Goal: Information Seeking & Learning: Find specific fact

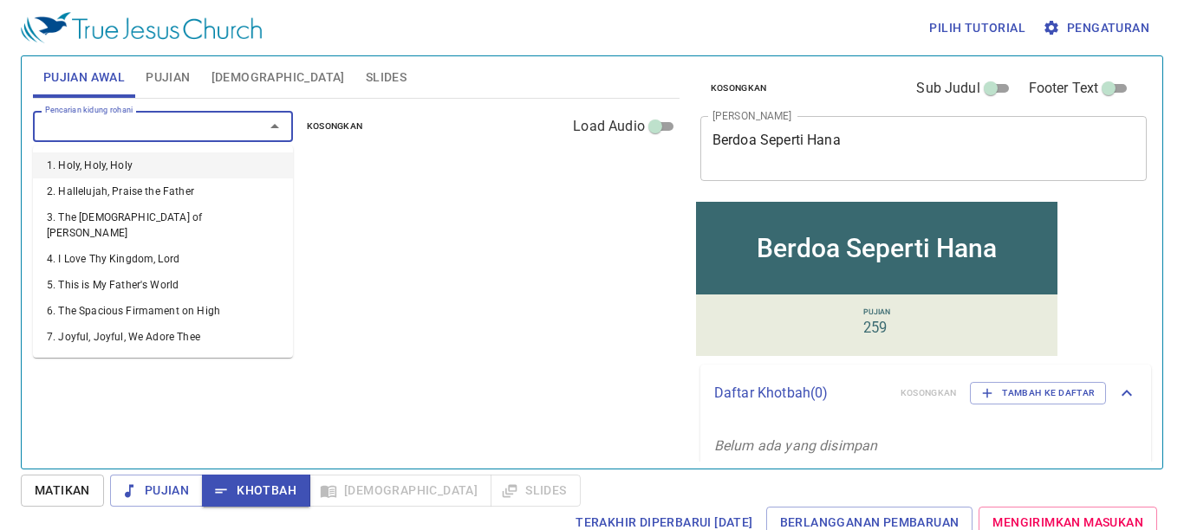
click at [60, 128] on input "Pencarian kidung rohani" at bounding box center [137, 126] width 198 height 20
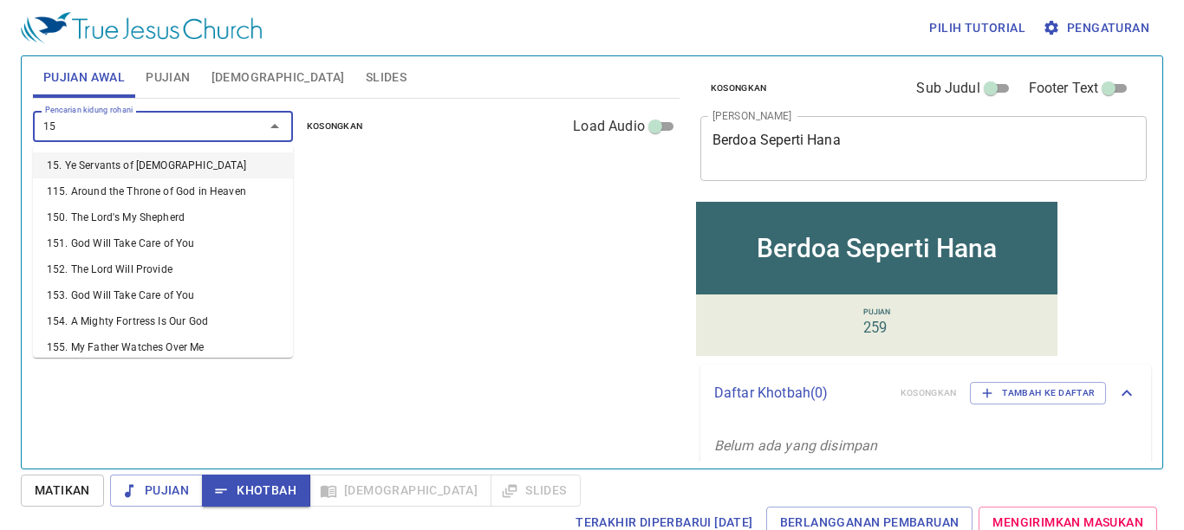
type input "151"
type input "5"
type input "151"
type input "516"
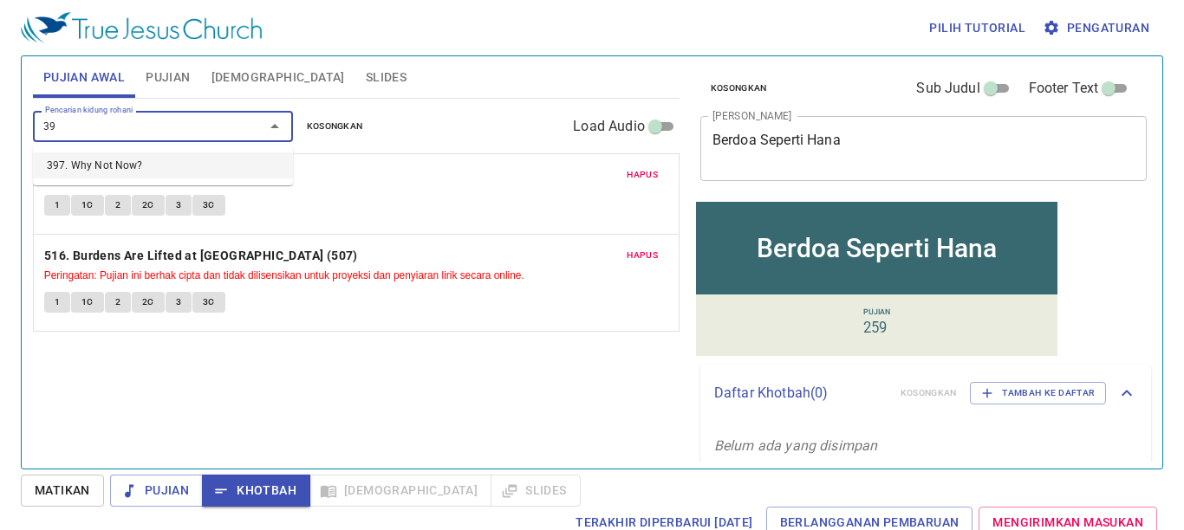
type input "397"
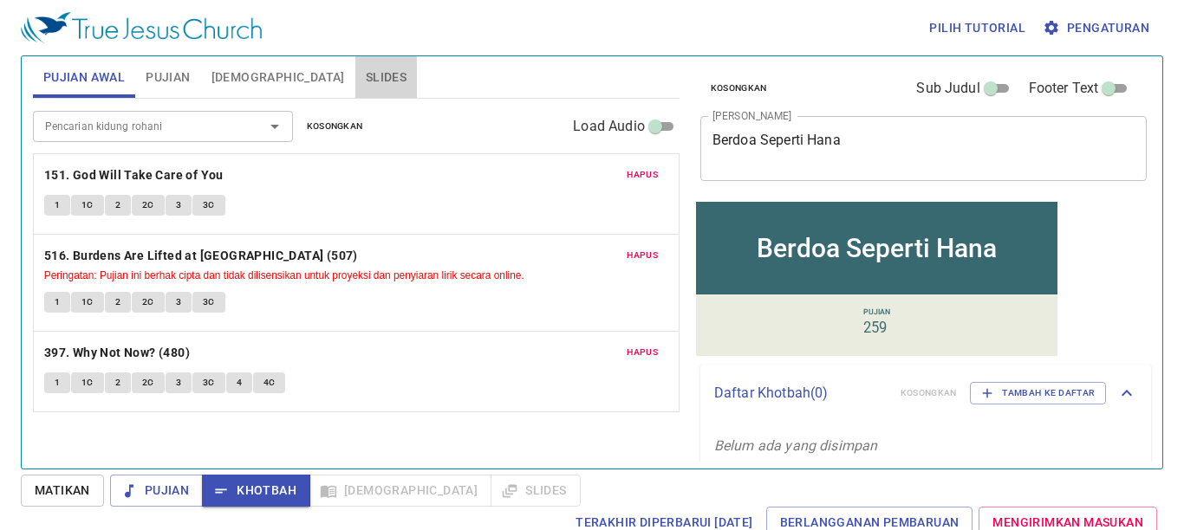
click at [366, 81] on span "Slides" at bounding box center [386, 78] width 41 height 22
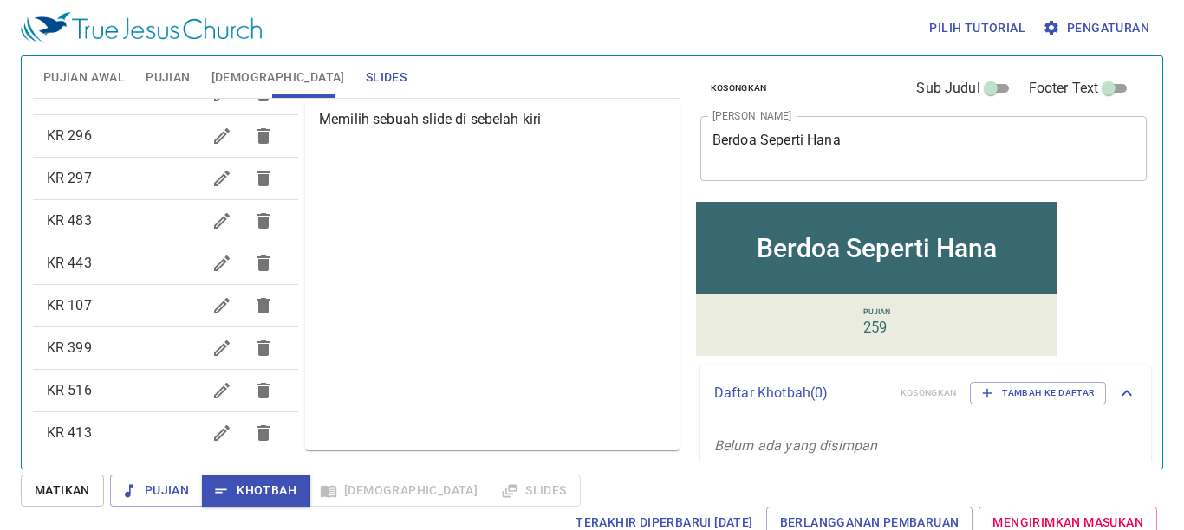
scroll to position [659, 0]
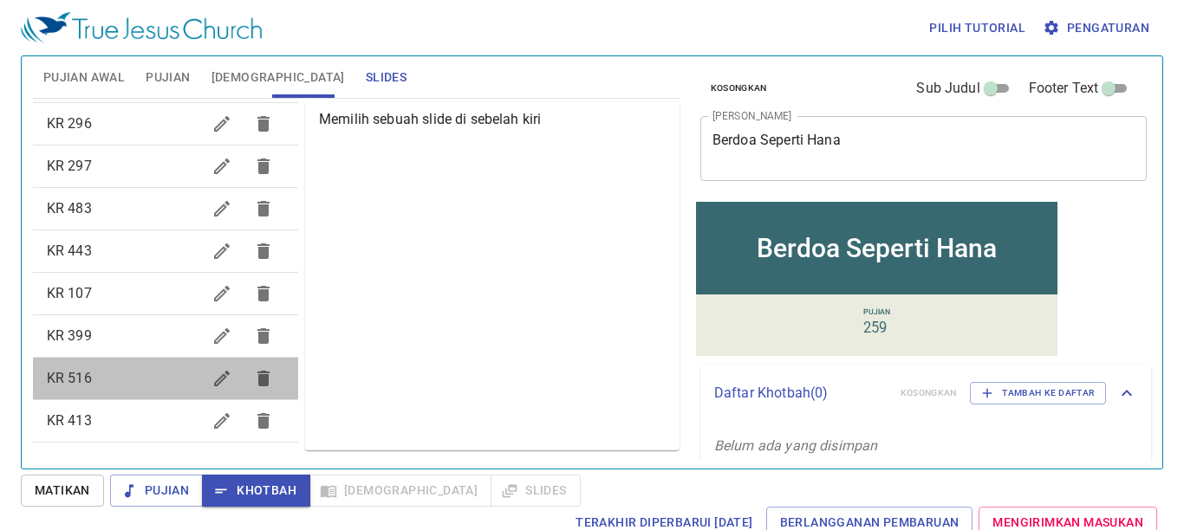
click at [170, 380] on span "KR 516" at bounding box center [124, 378] width 154 height 21
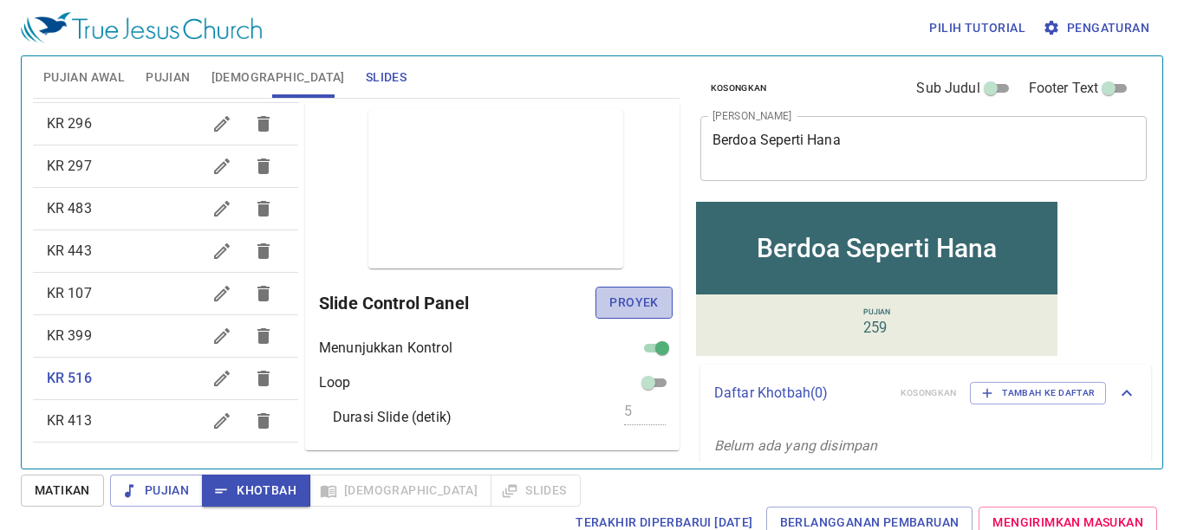
click at [609, 303] on span "Proyek" at bounding box center [633, 303] width 49 height 22
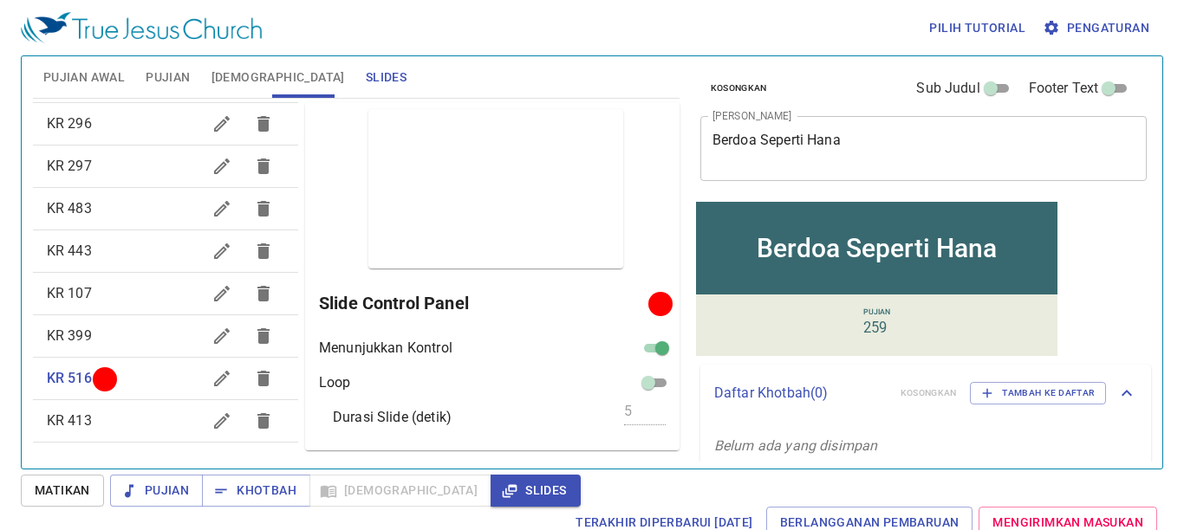
click at [654, 303] on div at bounding box center [660, 303] width 13 height 13
click at [654, 304] on div at bounding box center [660, 303] width 13 height 13
click at [97, 72] on span "Pujian Awal" at bounding box center [83, 78] width 81 height 22
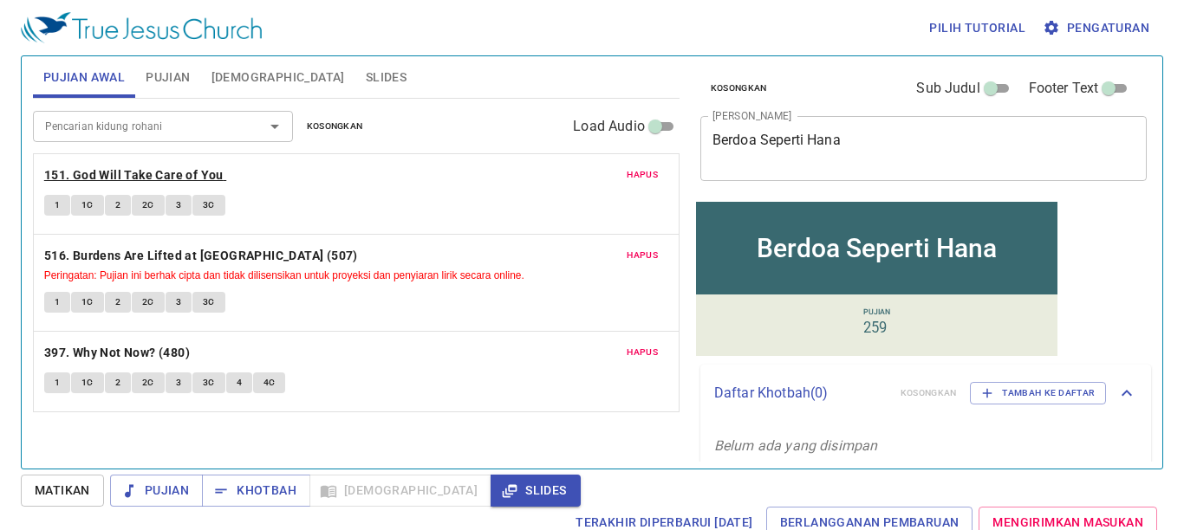
click at [120, 173] on b "151. God Will Take Care of You" at bounding box center [133, 176] width 179 height 22
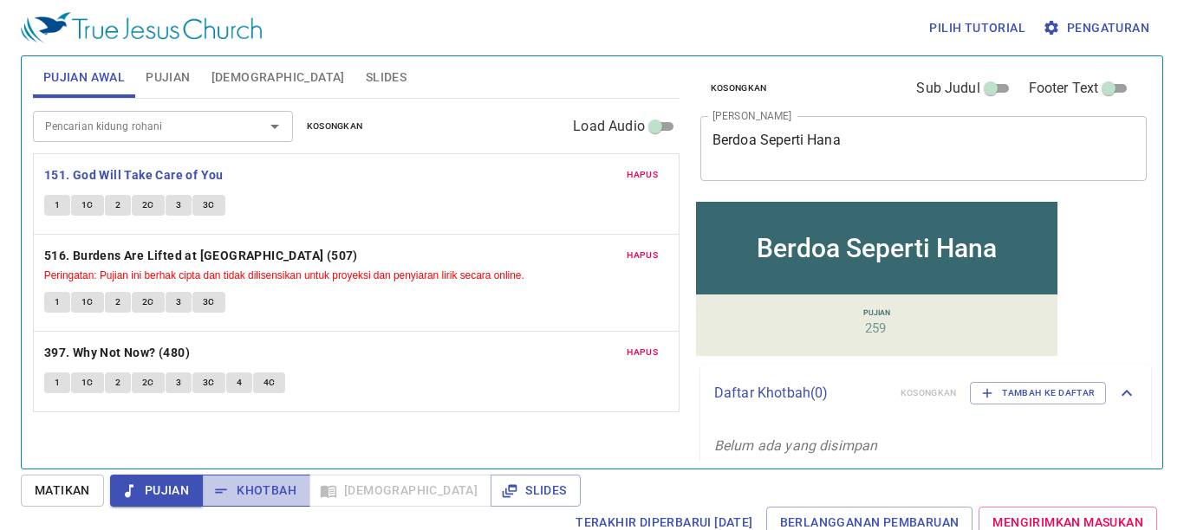
click at [267, 485] on span "Khotbah" at bounding box center [256, 491] width 81 height 22
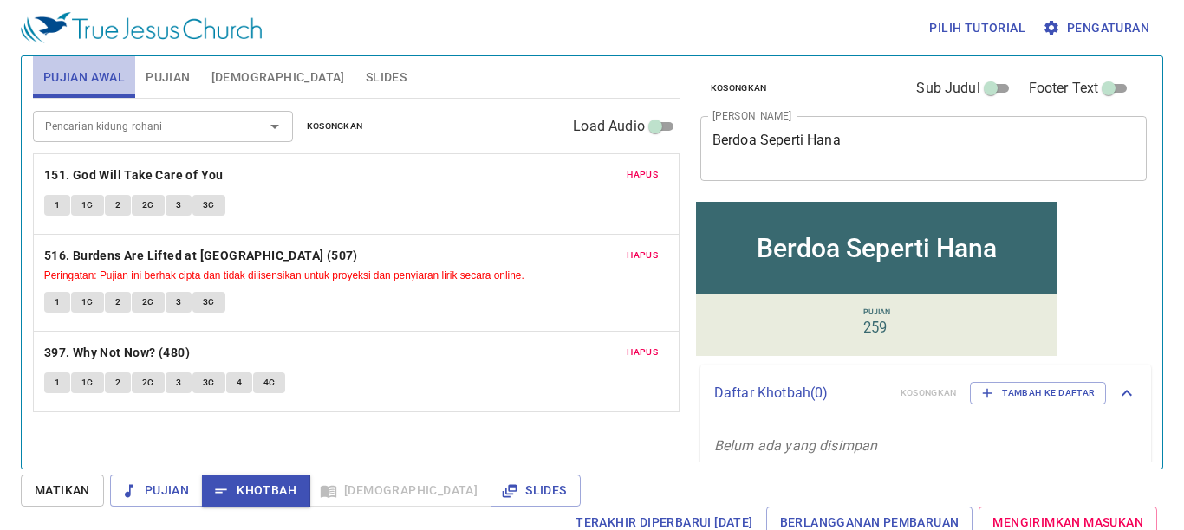
click at [75, 75] on span "Pujian Awal" at bounding box center [83, 78] width 81 height 22
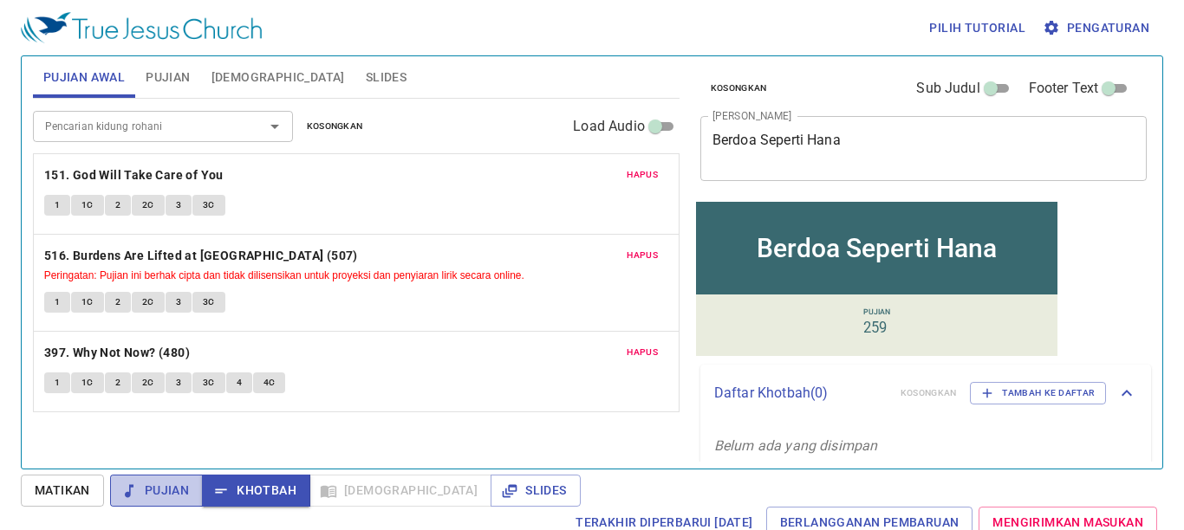
click at [156, 499] on span "Pujian" at bounding box center [156, 491] width 65 height 22
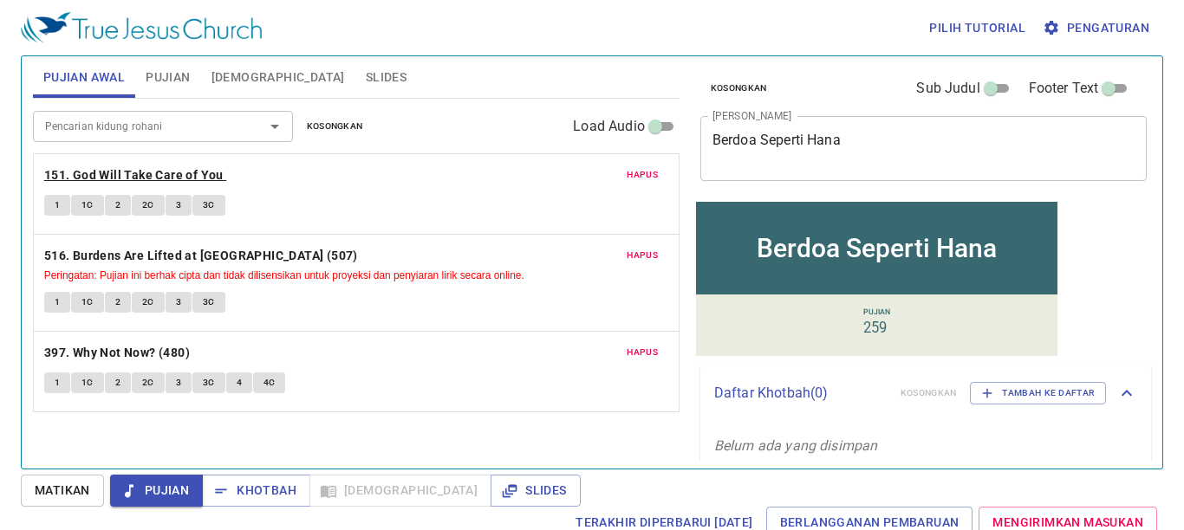
click at [107, 170] on b "151. God Will Take Care of You" at bounding box center [133, 176] width 179 height 22
click at [49, 203] on button "1" at bounding box center [57, 205] width 26 height 21
click at [88, 208] on span "1C" at bounding box center [87, 206] width 12 height 16
click at [113, 209] on button "2" at bounding box center [118, 205] width 26 height 21
click at [149, 207] on span "2C" at bounding box center [148, 206] width 12 height 16
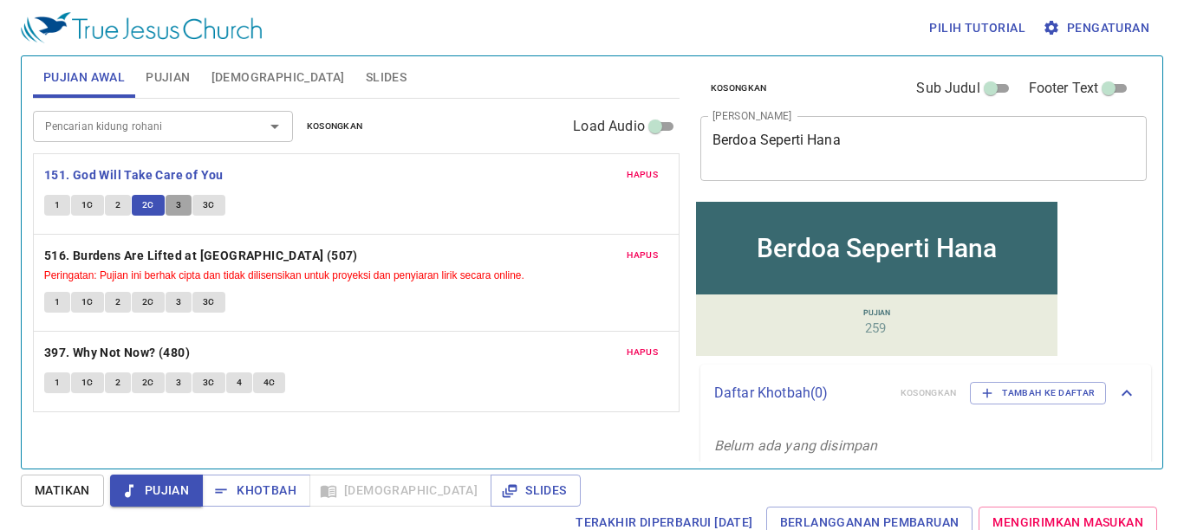
click at [183, 203] on button "3" at bounding box center [179, 205] width 26 height 21
drag, startPoint x: 222, startPoint y: 205, endPoint x: 219, endPoint y: 219, distance: 14.1
click at [222, 209] on button "3C" at bounding box center [208, 205] width 33 height 21
click at [155, 257] on b "516. Burdens Are Lifted at [GEOGRAPHIC_DATA] (507)" at bounding box center [201, 256] width 314 height 22
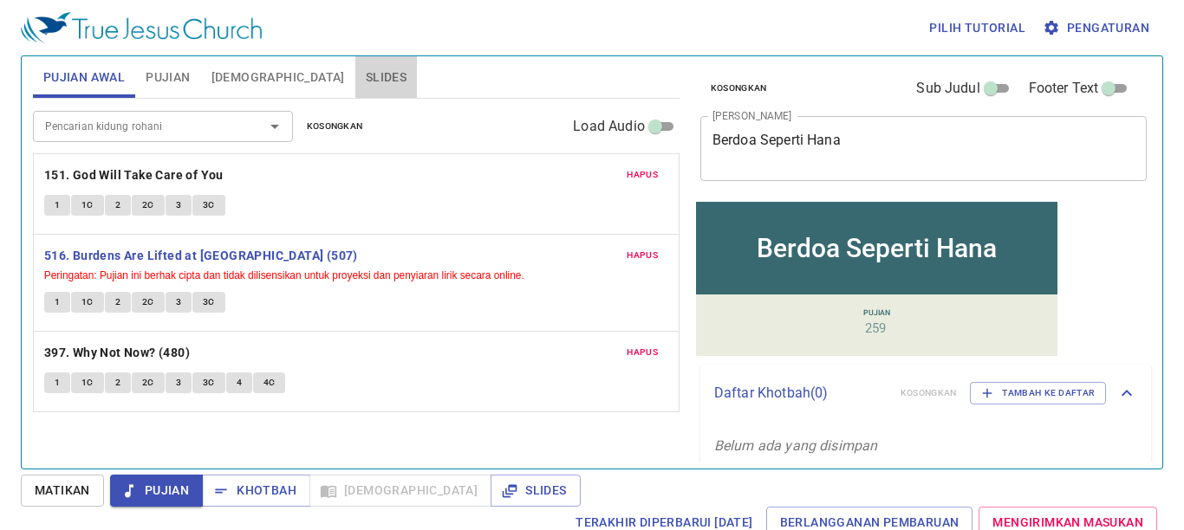
click at [366, 74] on span "Slides" at bounding box center [386, 78] width 41 height 22
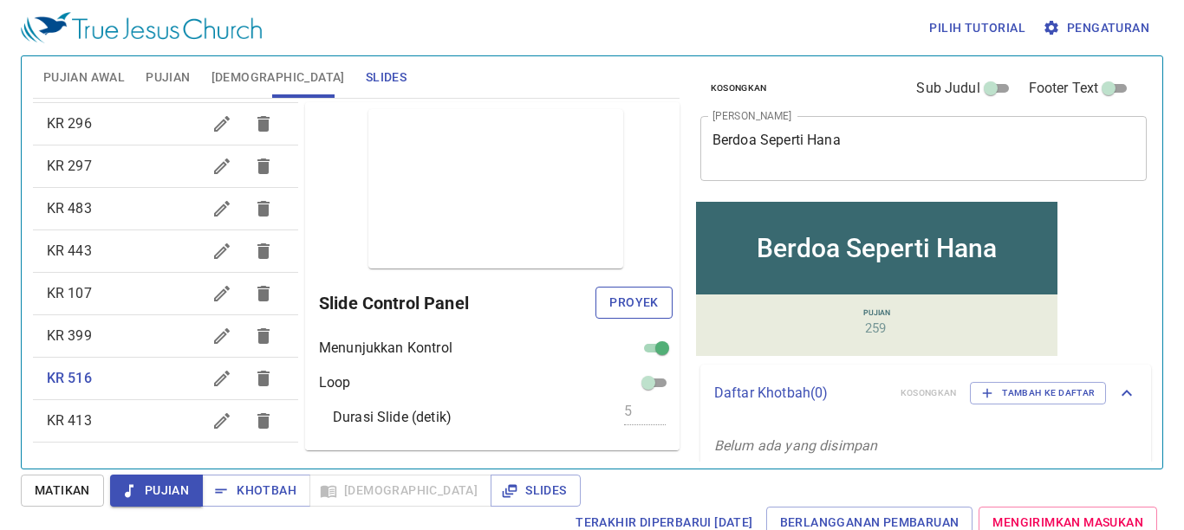
click at [609, 308] on span "Proyek" at bounding box center [633, 303] width 49 height 22
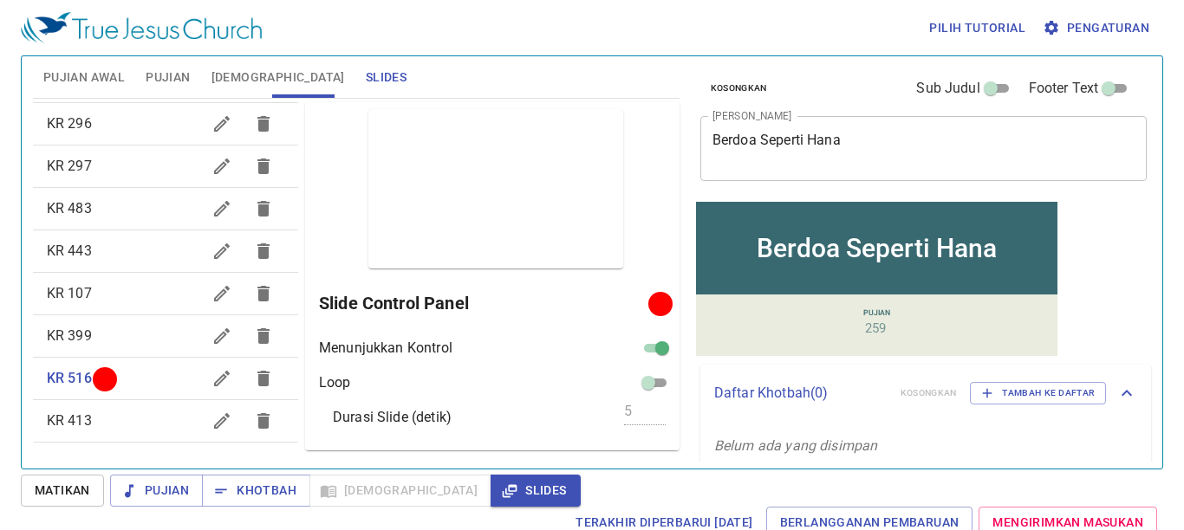
click at [101, 81] on span "Pujian Awal" at bounding box center [83, 78] width 81 height 22
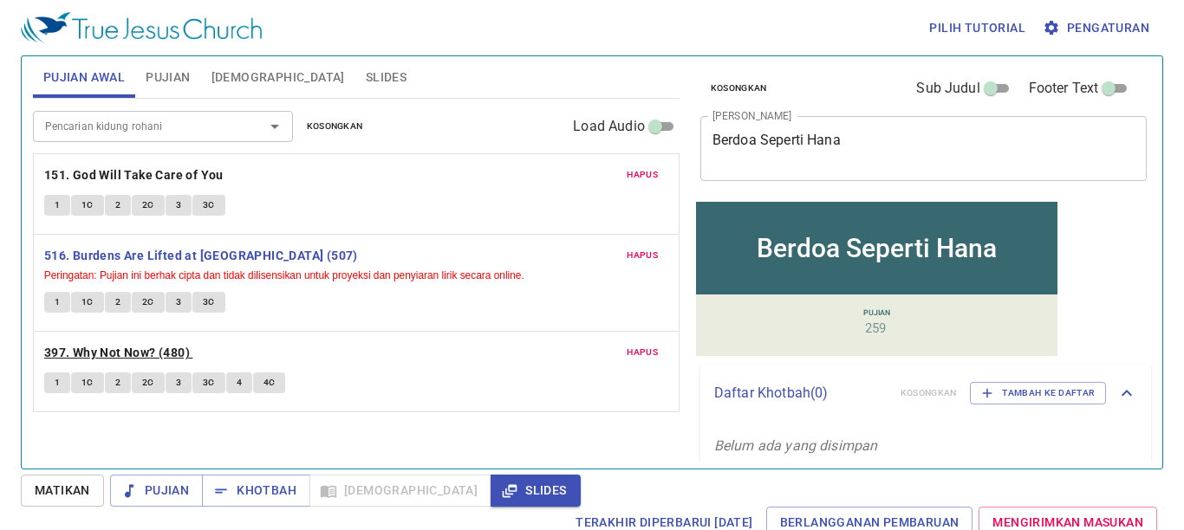
click at [96, 353] on b "397. Why Not Now? (480)" at bounding box center [117, 353] width 146 height 22
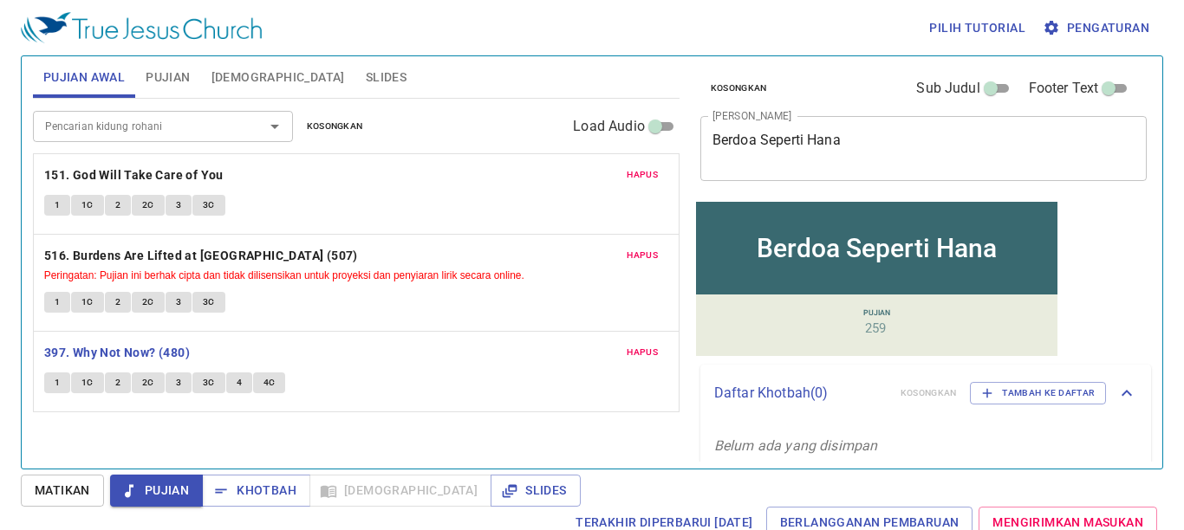
click at [366, 81] on span "Slides" at bounding box center [386, 78] width 41 height 22
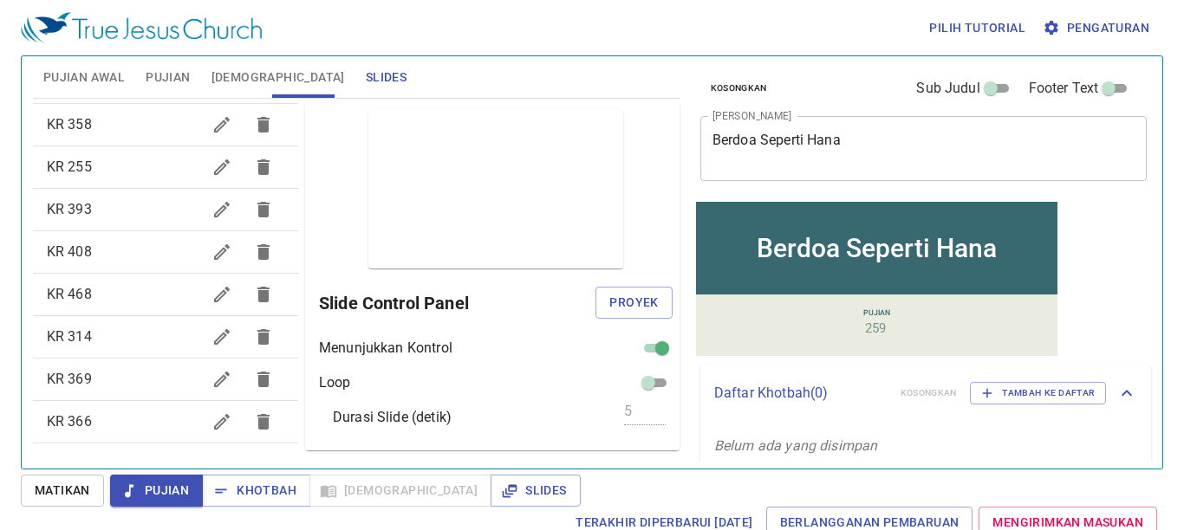
scroll to position [0, 0]
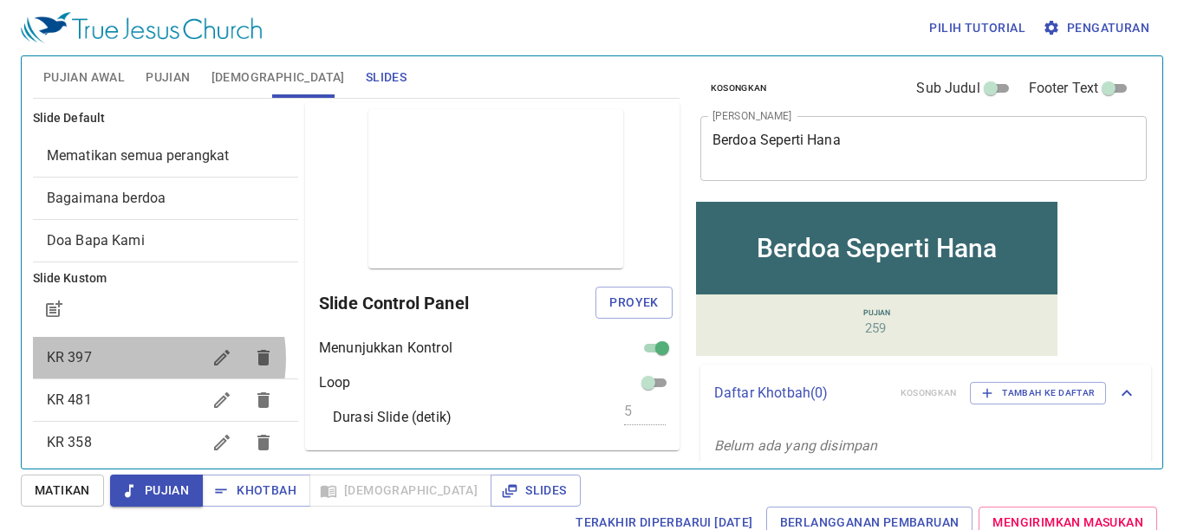
drag, startPoint x: 132, startPoint y: 359, endPoint x: 177, endPoint y: 355, distance: 45.3
click at [141, 357] on span "KR 397" at bounding box center [124, 358] width 154 height 21
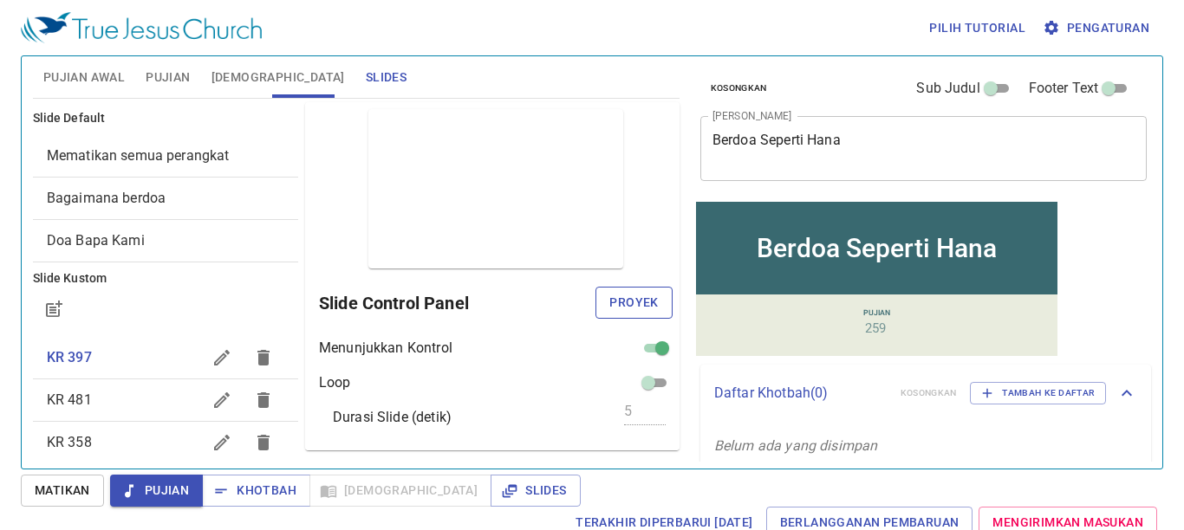
click at [630, 310] on span "Proyek" at bounding box center [633, 303] width 49 height 22
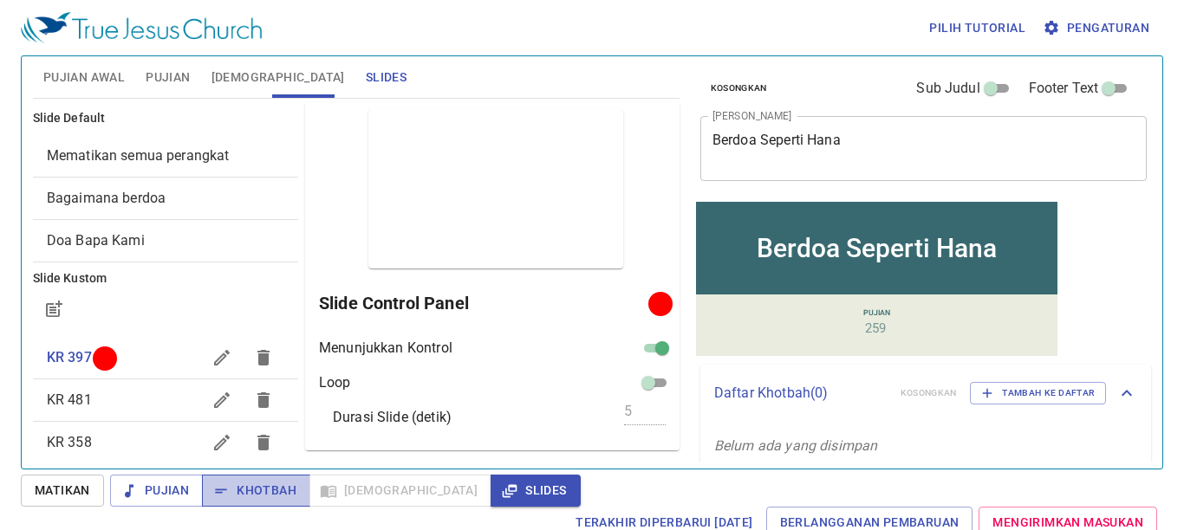
click at [270, 500] on span "Khotbah" at bounding box center [256, 491] width 81 height 22
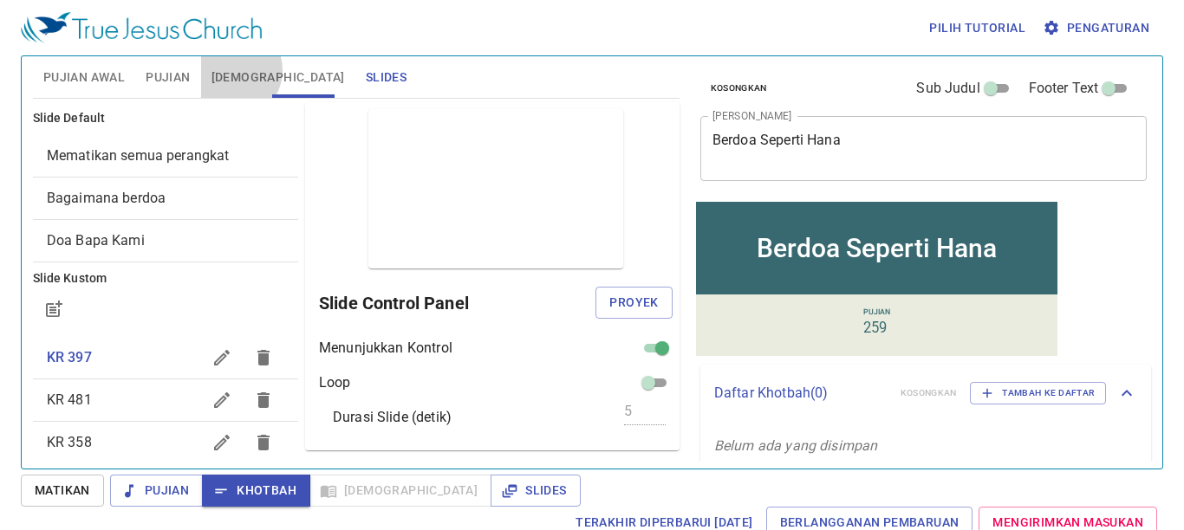
click at [231, 70] on span "[DEMOGRAPHIC_DATA]" at bounding box center [277, 78] width 133 height 22
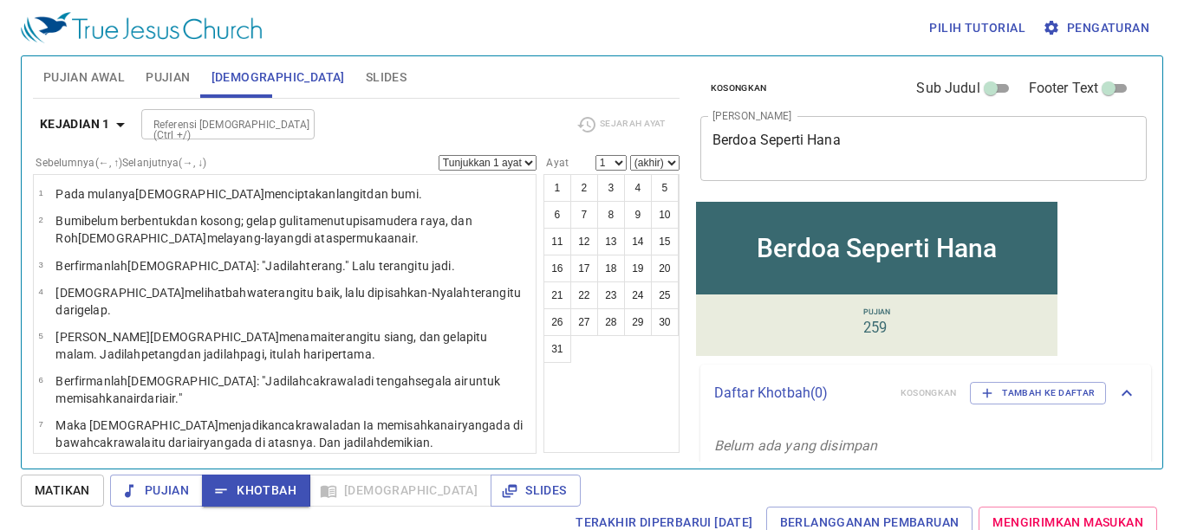
click at [172, 133] on input "Referensi [DEMOGRAPHIC_DATA] (Ctrl +/)" at bounding box center [213, 124] width 134 height 20
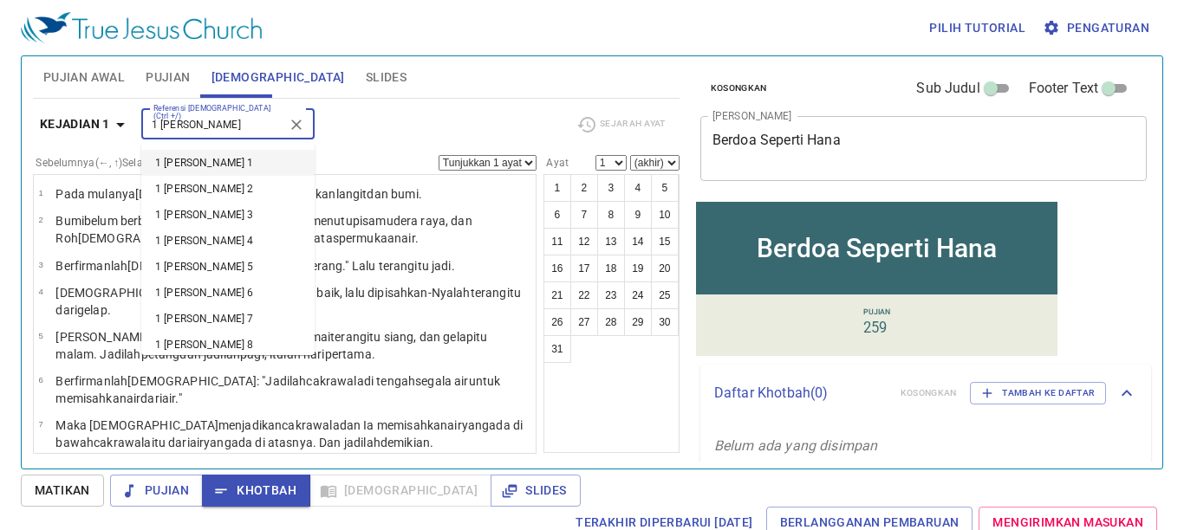
click at [283, 162] on li "1 Sam 1" at bounding box center [227, 163] width 173 height 26
type input "1 SAM"
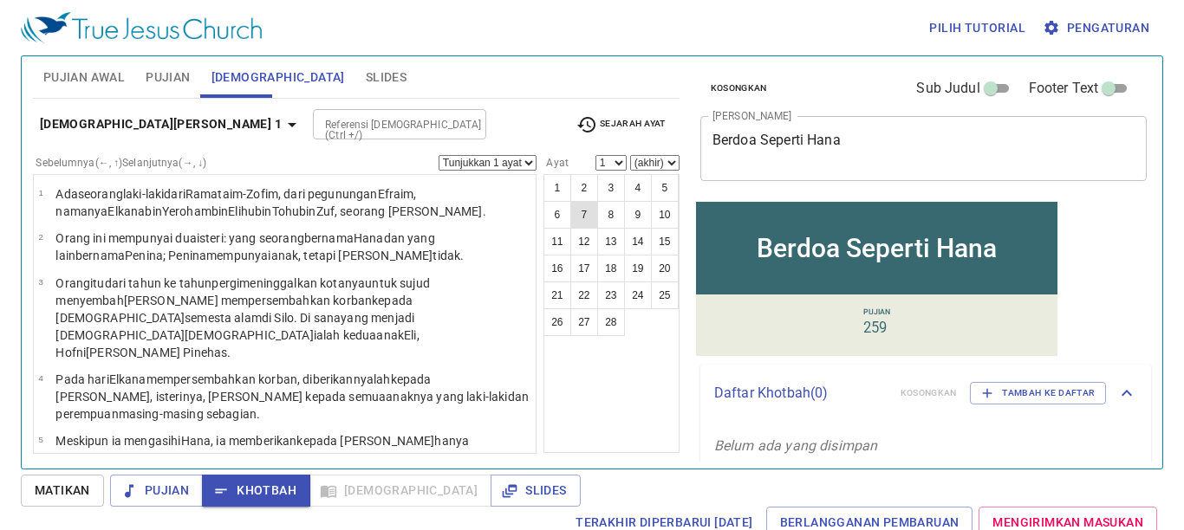
click at [584, 220] on button "7" at bounding box center [584, 215] width 28 height 28
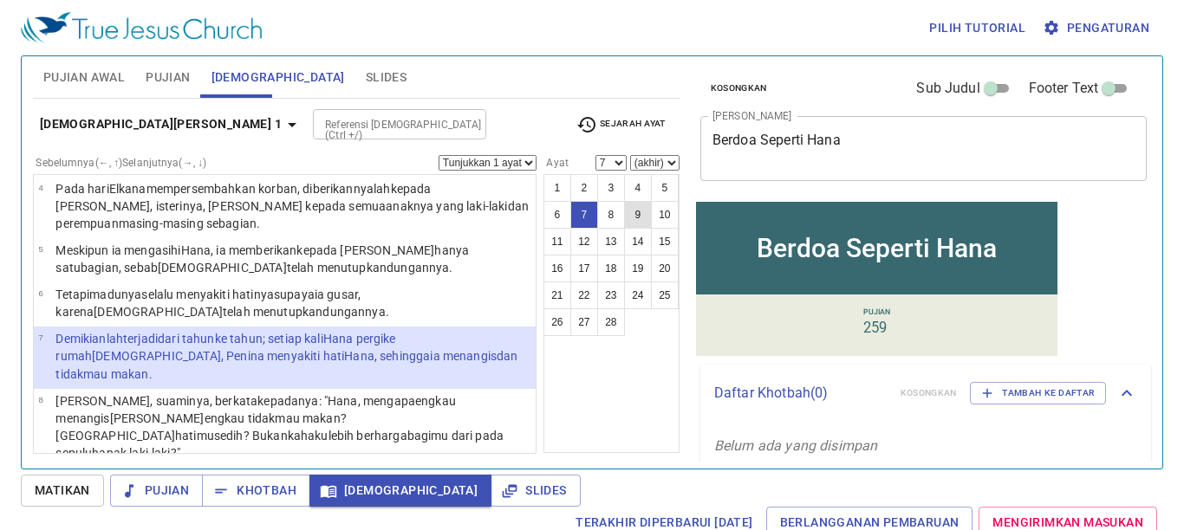
click at [637, 221] on button "9" at bounding box center [638, 215] width 28 height 28
select select "9"
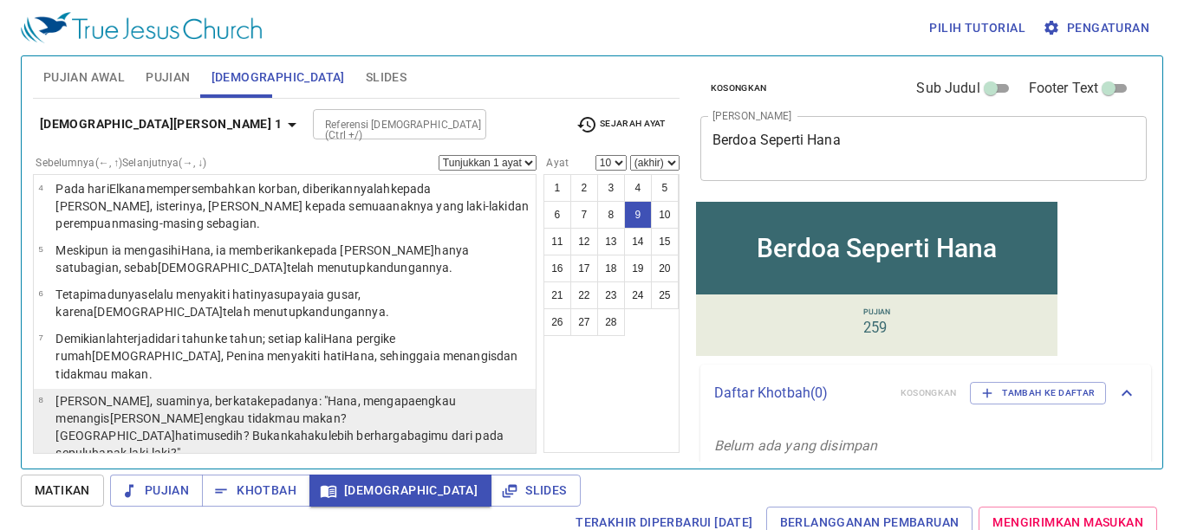
scroll to position [333, 0]
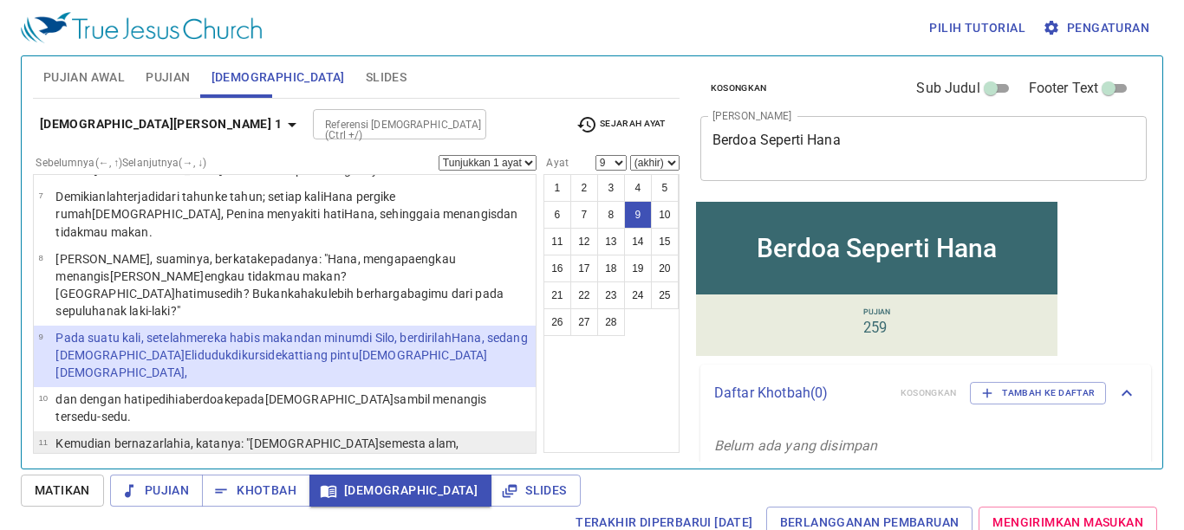
click at [146, 435] on p "Kemudian bernazarlah ia, katanya : "TUHAN semesta alam , jika sungguh-sungguh E…" at bounding box center [292, 487] width 475 height 104
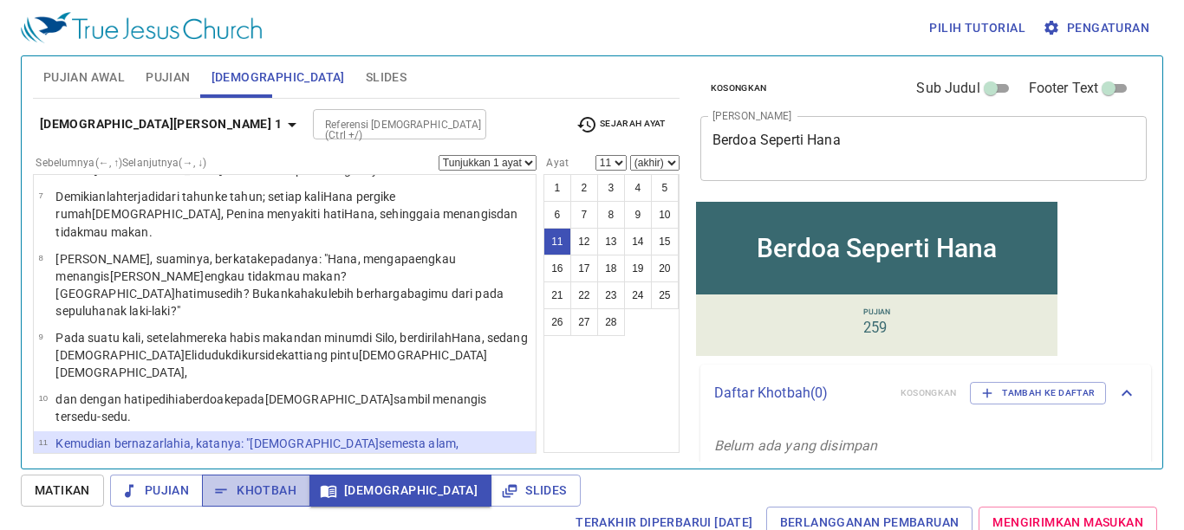
click at [277, 498] on span "Khotbah" at bounding box center [256, 491] width 81 height 22
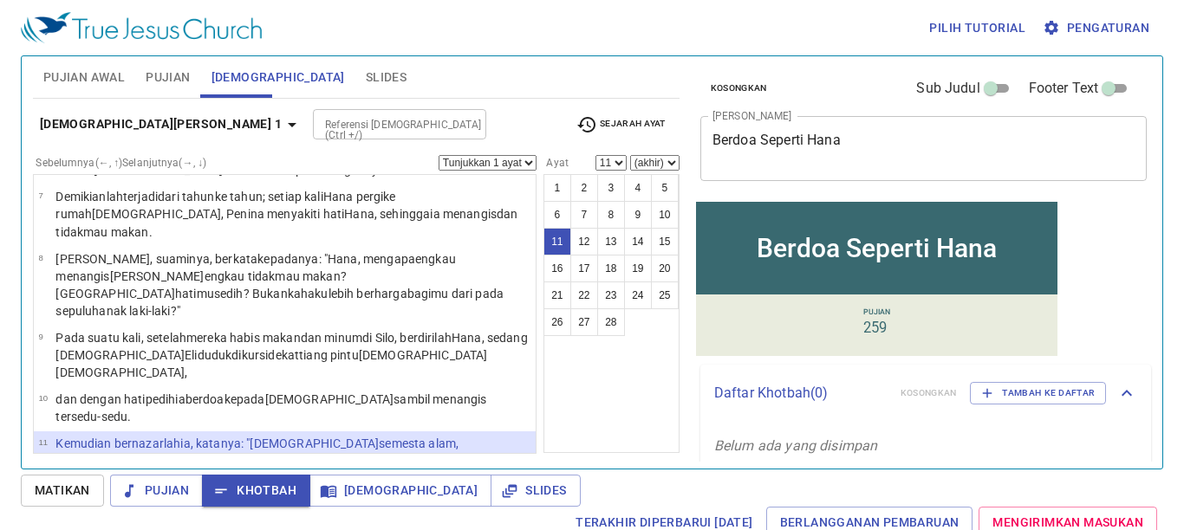
click at [171, 68] on span "Pujian" at bounding box center [168, 78] width 44 height 22
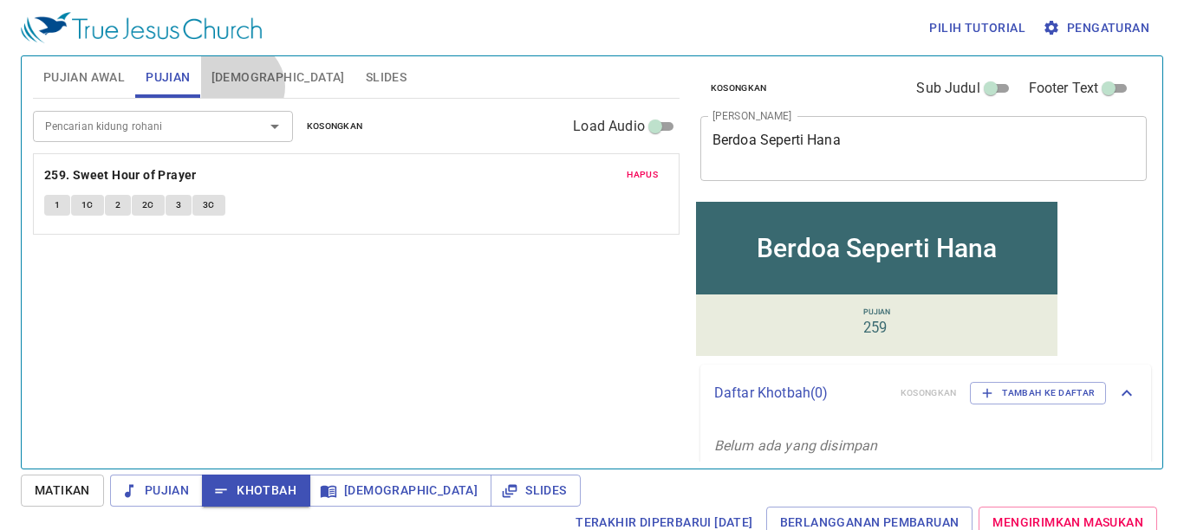
click at [236, 87] on span "[DEMOGRAPHIC_DATA]" at bounding box center [277, 78] width 133 height 22
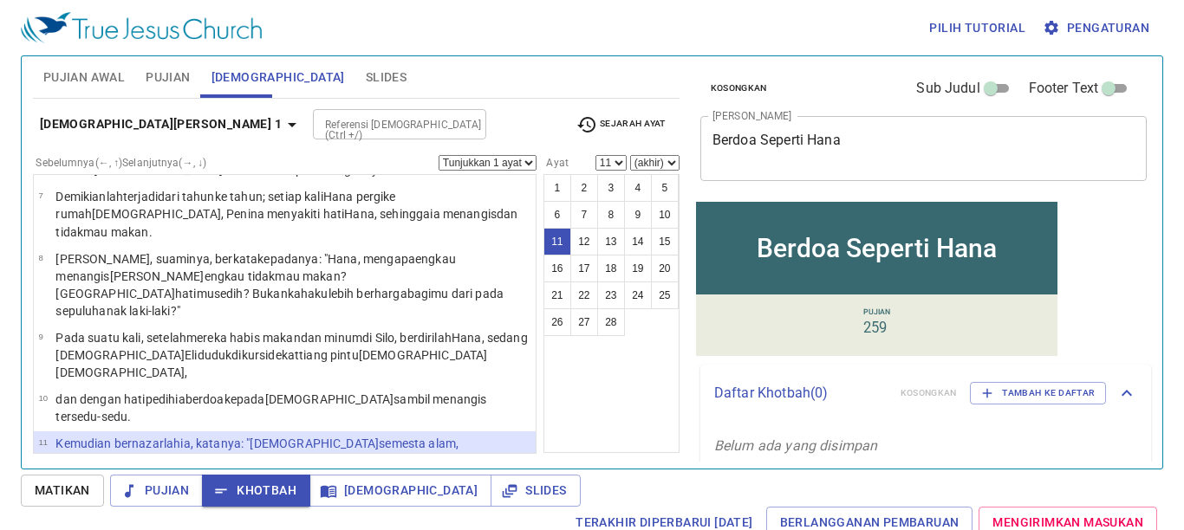
scroll to position [246, 0]
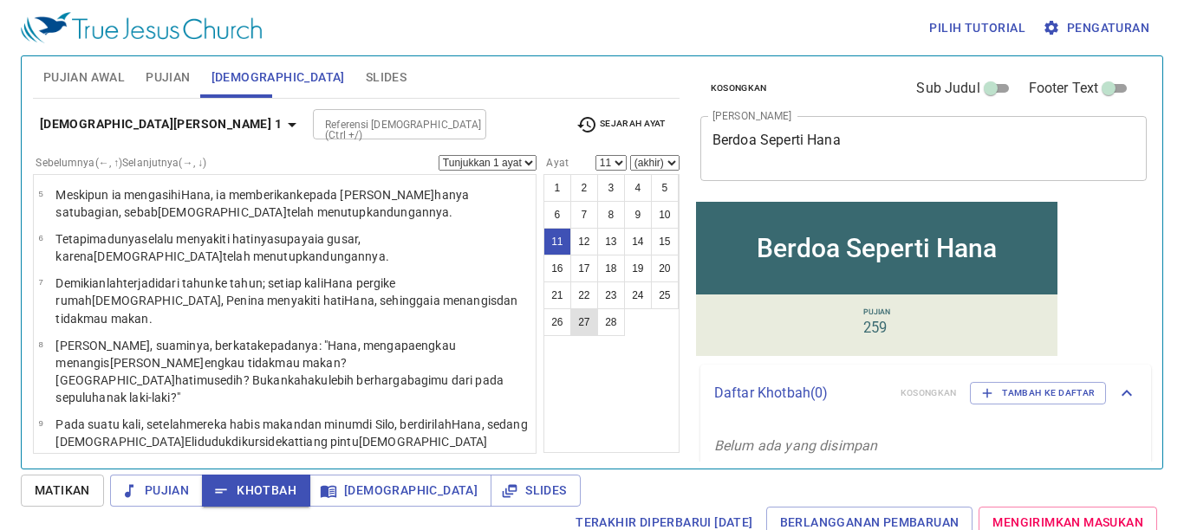
click at [576, 316] on button "27" at bounding box center [584, 323] width 28 height 28
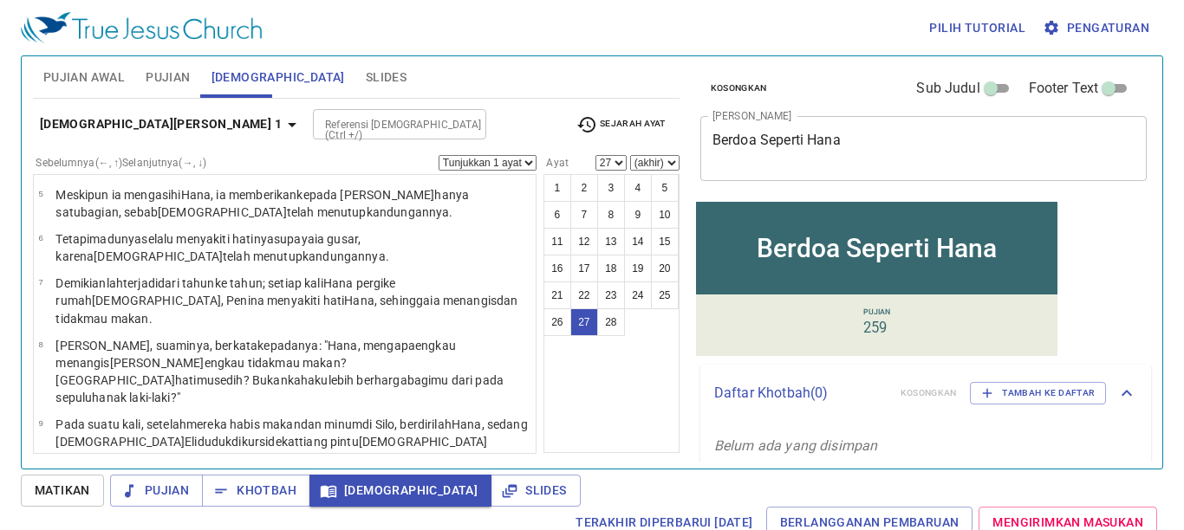
scroll to position [1239, 0]
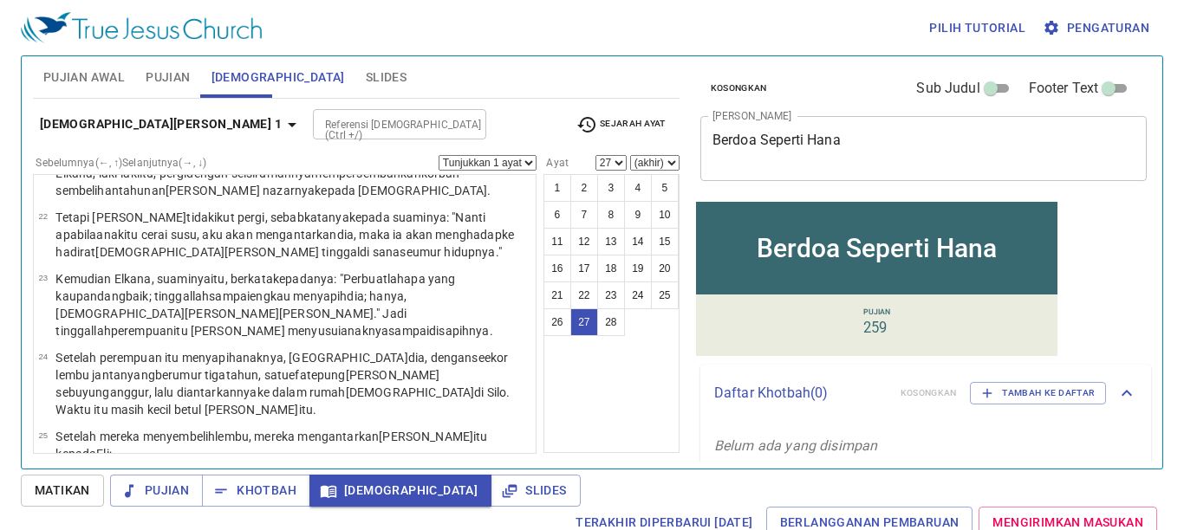
select select "28"
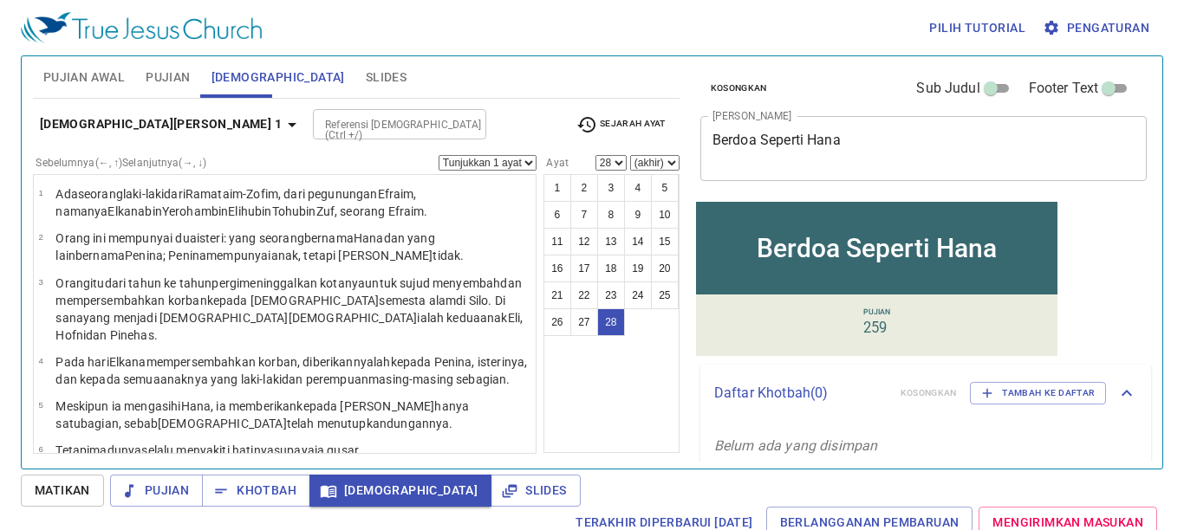
scroll to position [1239, 0]
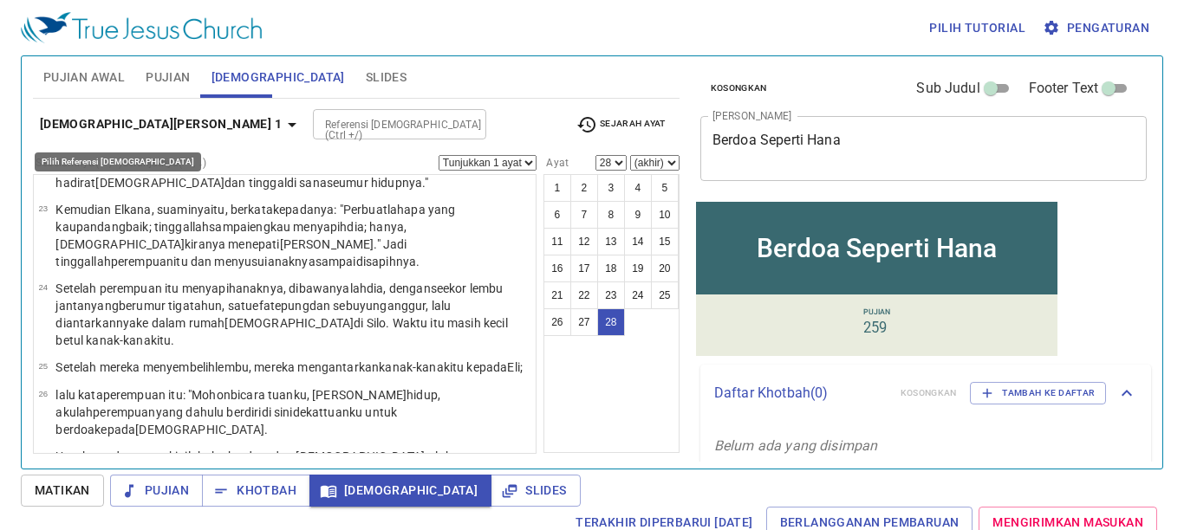
click at [94, 122] on b "1 Samuel 1" at bounding box center [161, 125] width 242 height 22
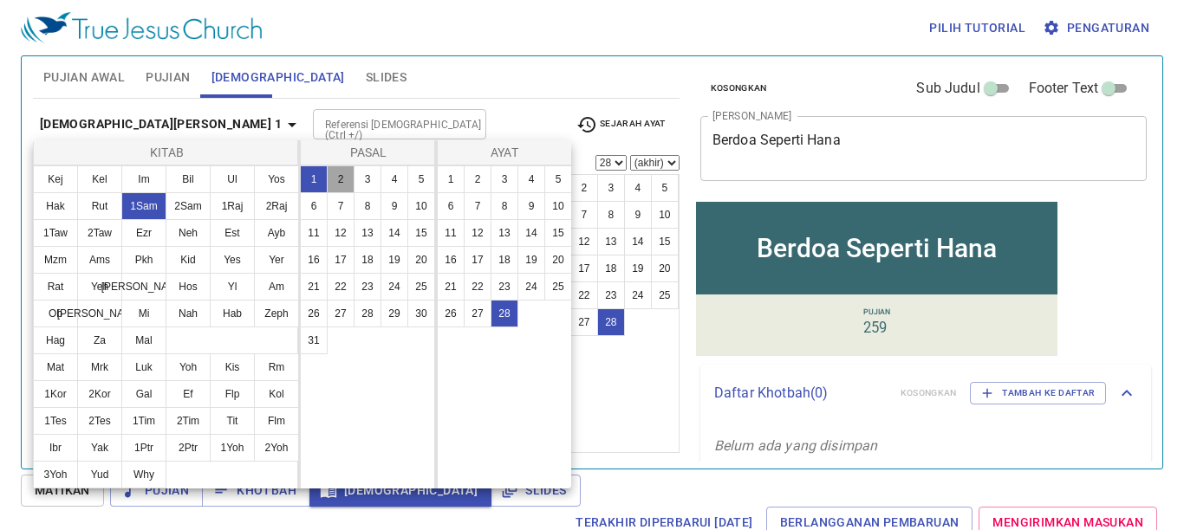
click at [344, 174] on button "2" at bounding box center [341, 180] width 28 height 28
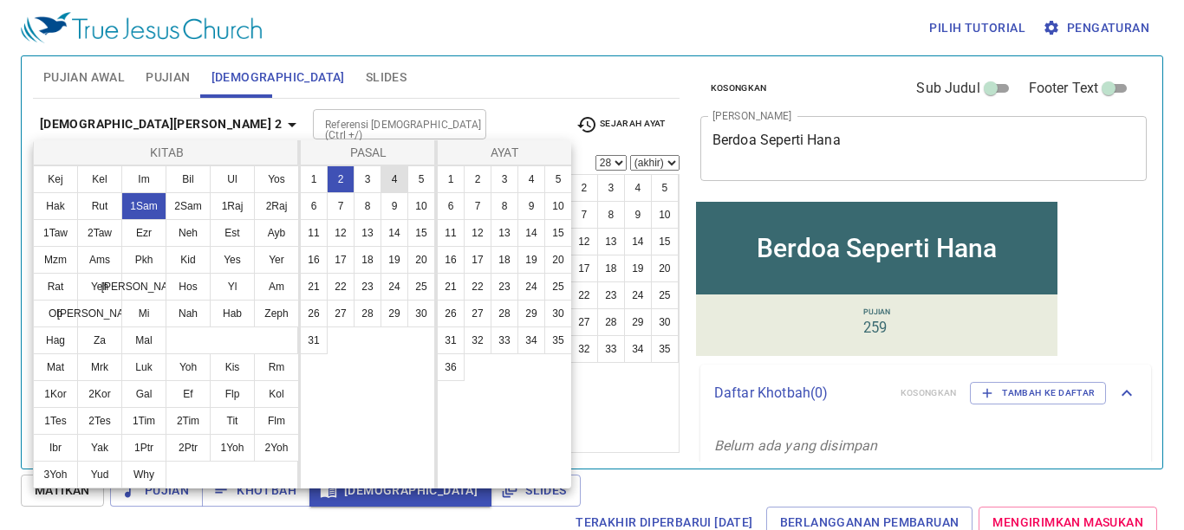
scroll to position [0, 0]
click at [467, 174] on button "2" at bounding box center [478, 180] width 28 height 28
select select "2"
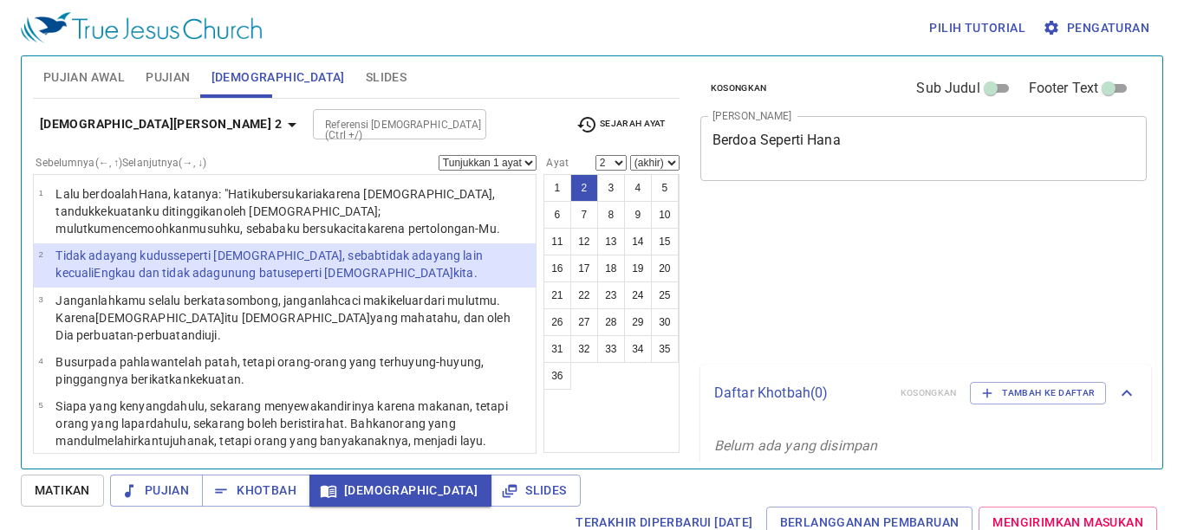
select select "2"
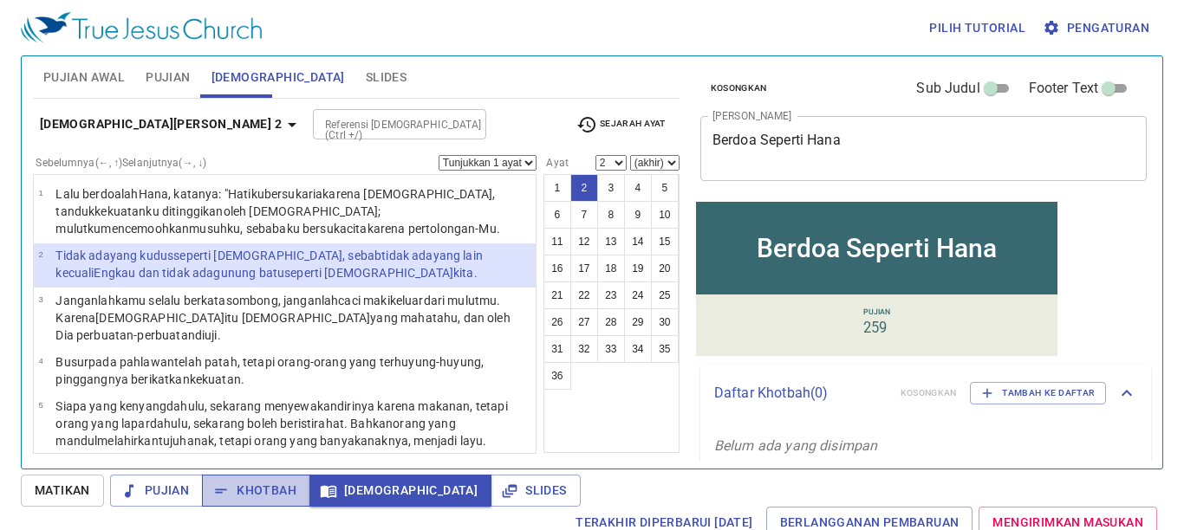
click at [250, 490] on span "Khotbah" at bounding box center [256, 491] width 81 height 22
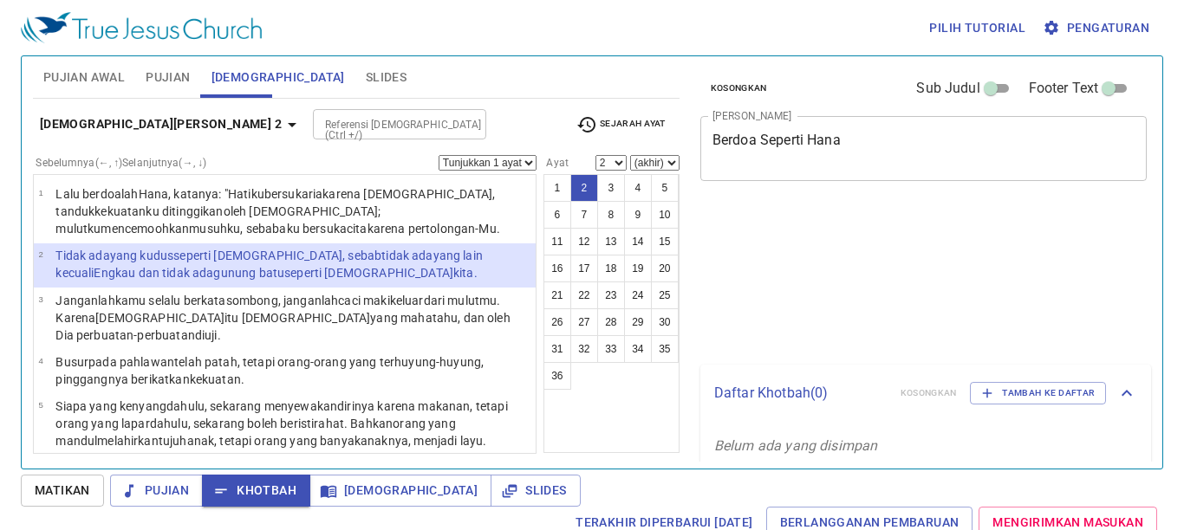
select select "2"
